Goal: Communication & Community: Ask a question

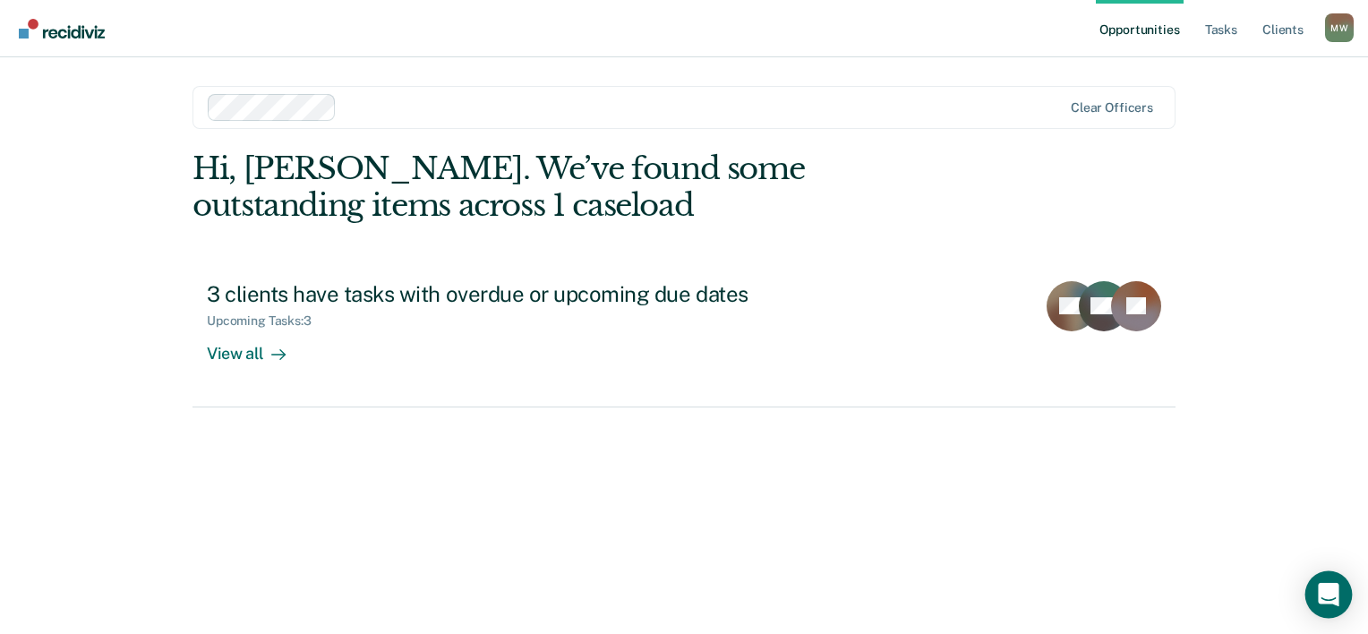
click at [1318, 592] on div "Open Intercom Messenger" at bounding box center [1328, 594] width 47 height 47
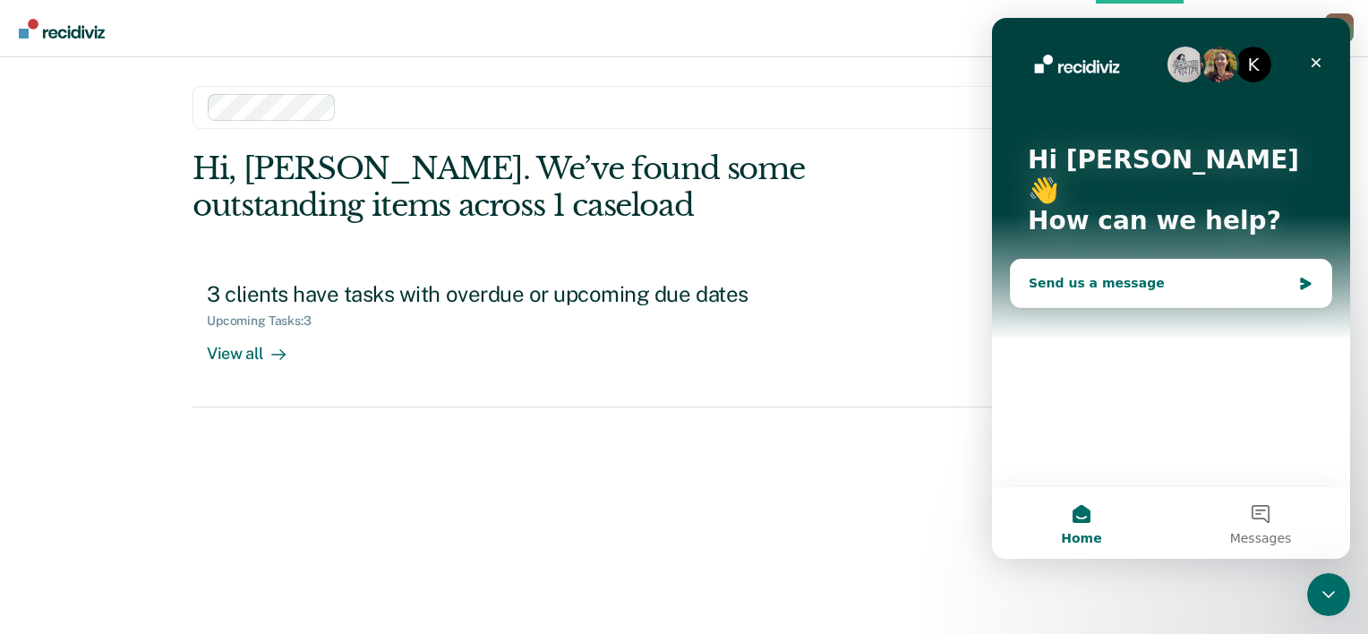
click at [1040, 274] on div "Send us a message" at bounding box center [1160, 283] width 262 height 19
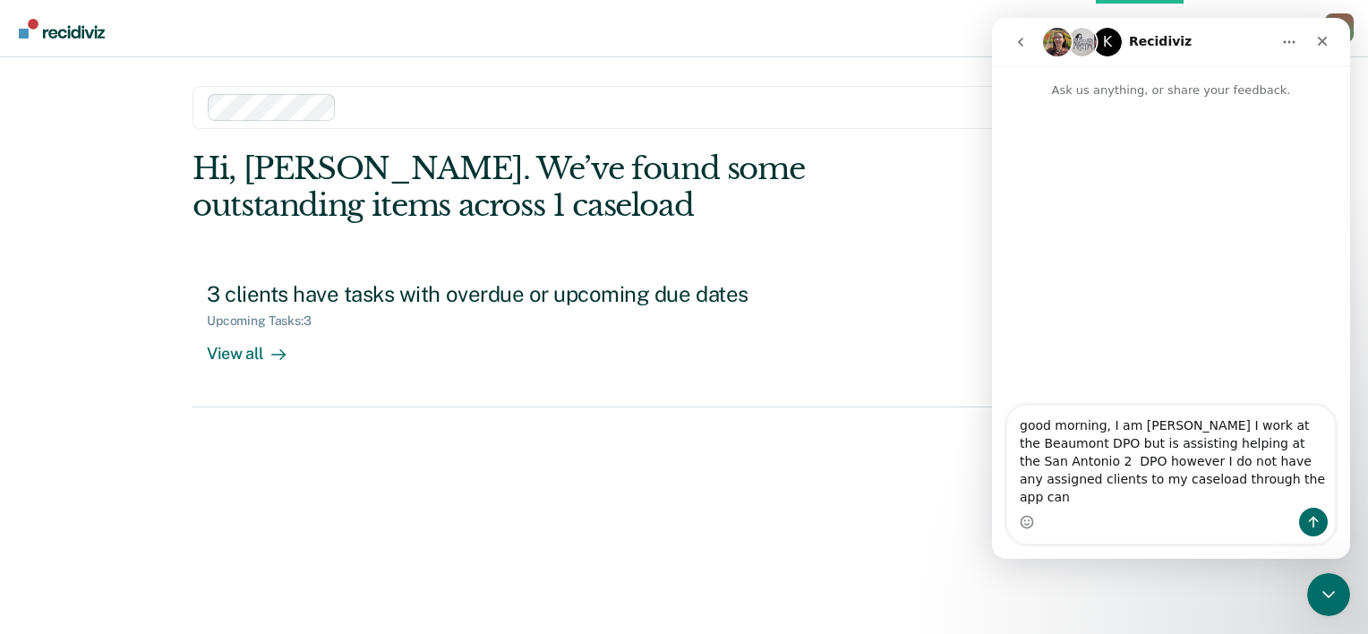
click at [1017, 447] on textarea "good morning, I am [PERSON_NAME] I work at the Beaumont DPO but is assisting he…" at bounding box center [1171, 457] width 328 height 102
click at [1257, 498] on textarea "Good morning, I am [PERSON_NAME] I work at the Beaumont DPO but is assisting he…" at bounding box center [1171, 457] width 328 height 102
type textarea "Good morning, I am [PERSON_NAME] I work at the Beaumont DPO but is assisting he…"
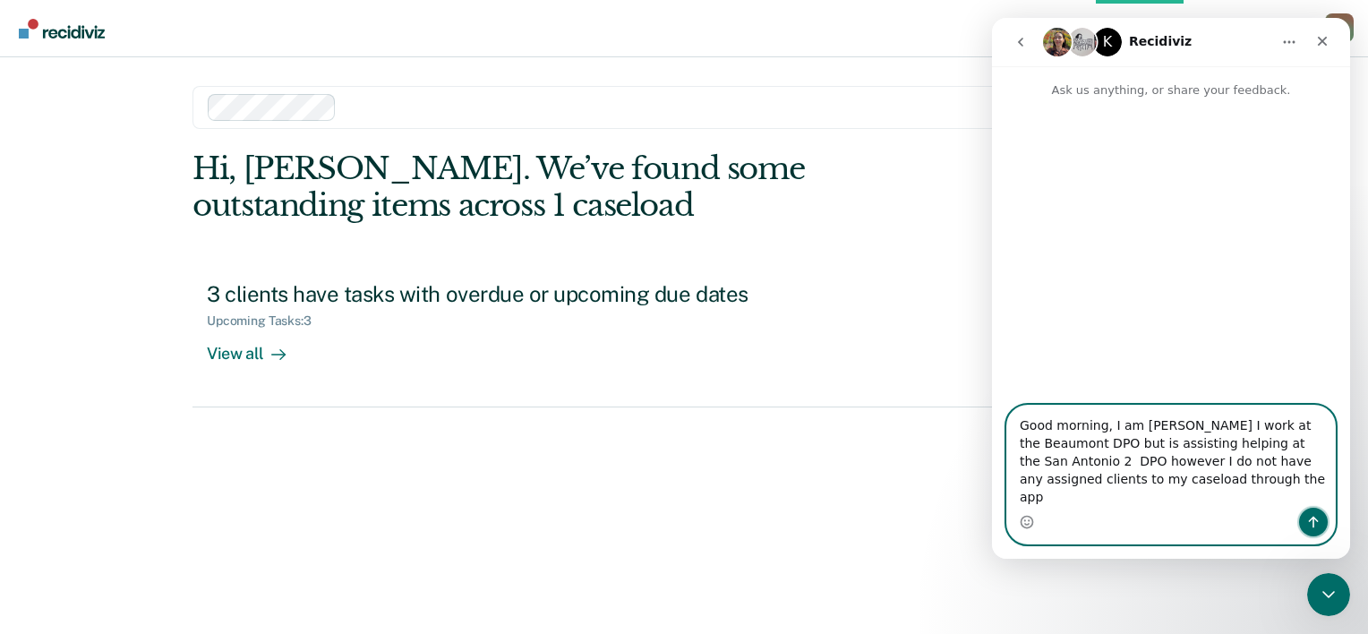
click at [1311, 522] on icon "Send a message…" at bounding box center [1313, 522] width 14 height 14
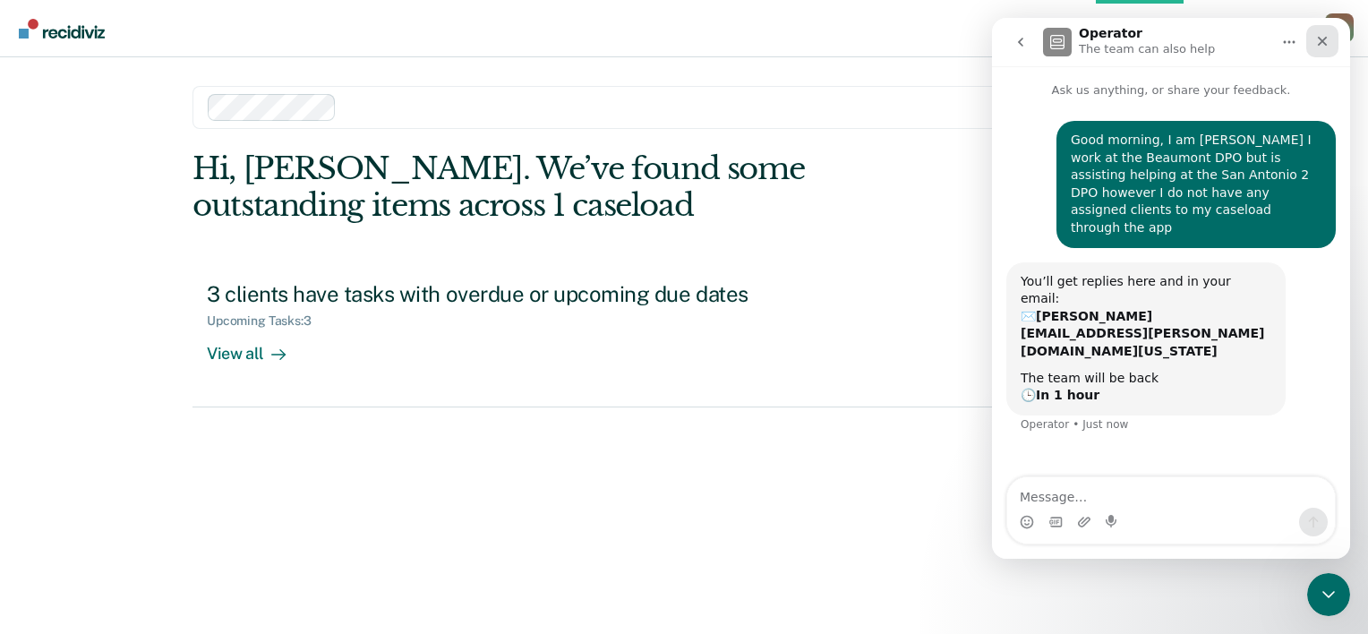
click at [1321, 36] on icon "Close" at bounding box center [1322, 41] width 14 height 14
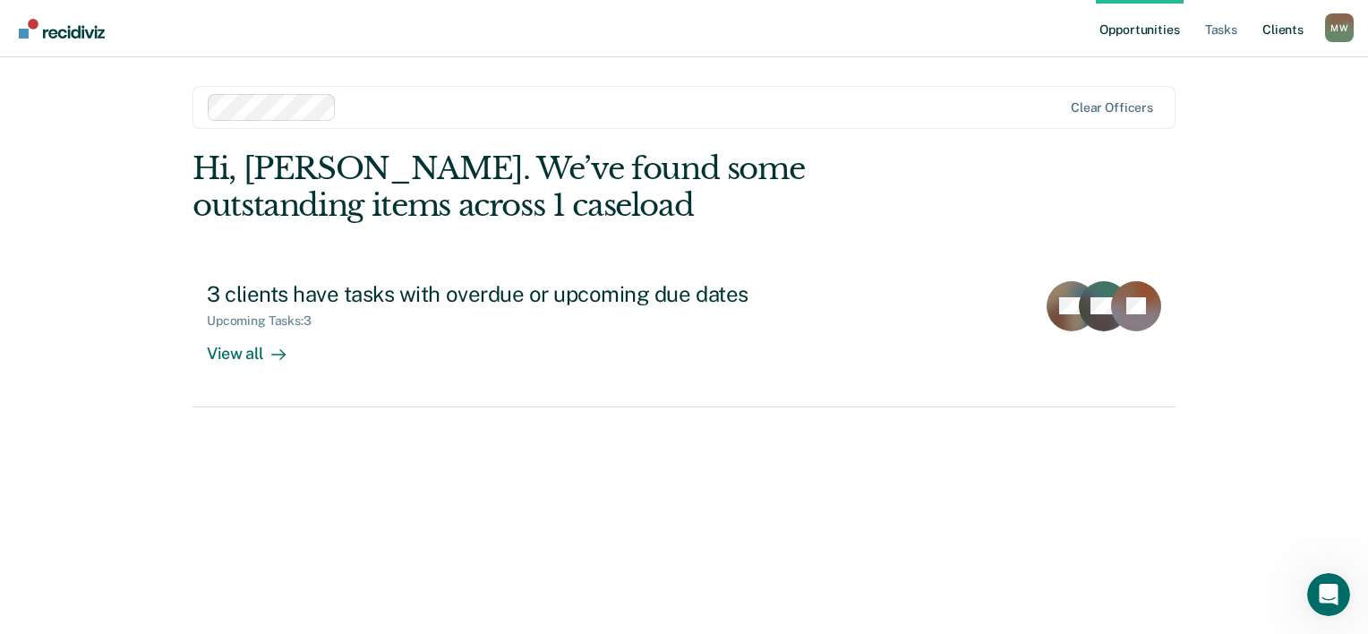
click at [1278, 27] on link "Client s" at bounding box center [1283, 28] width 48 height 57
